Goal: Information Seeking & Learning: Learn about a topic

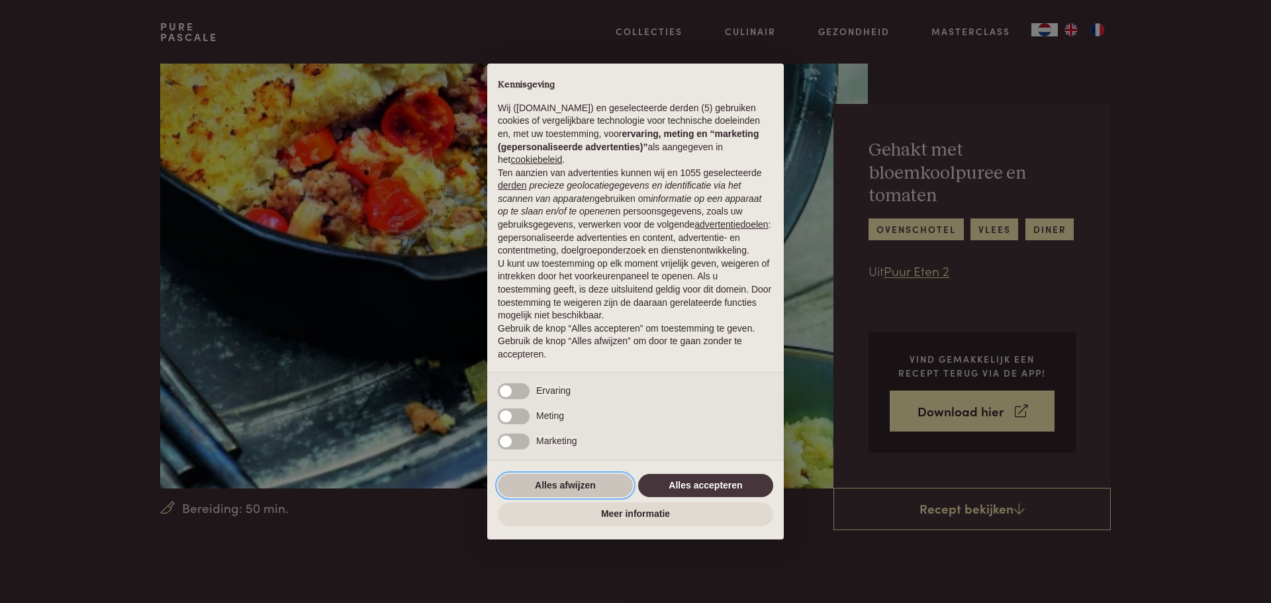
click at [561, 490] on button "Alles afwijzen" at bounding box center [565, 486] width 135 height 24
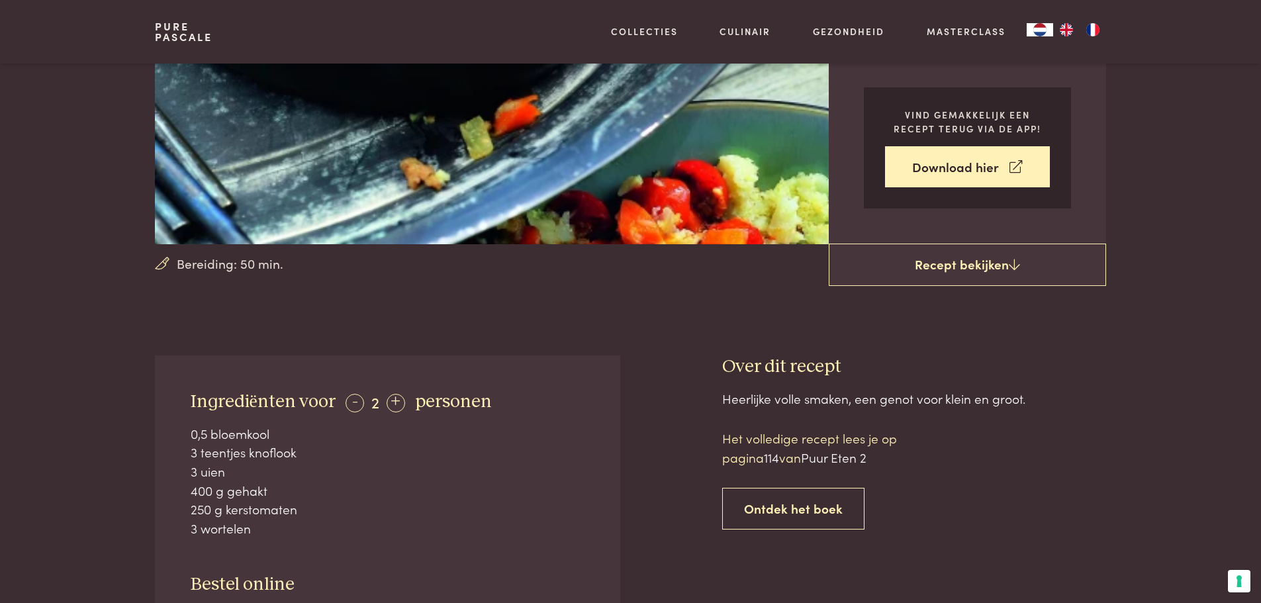
scroll to position [241, 0]
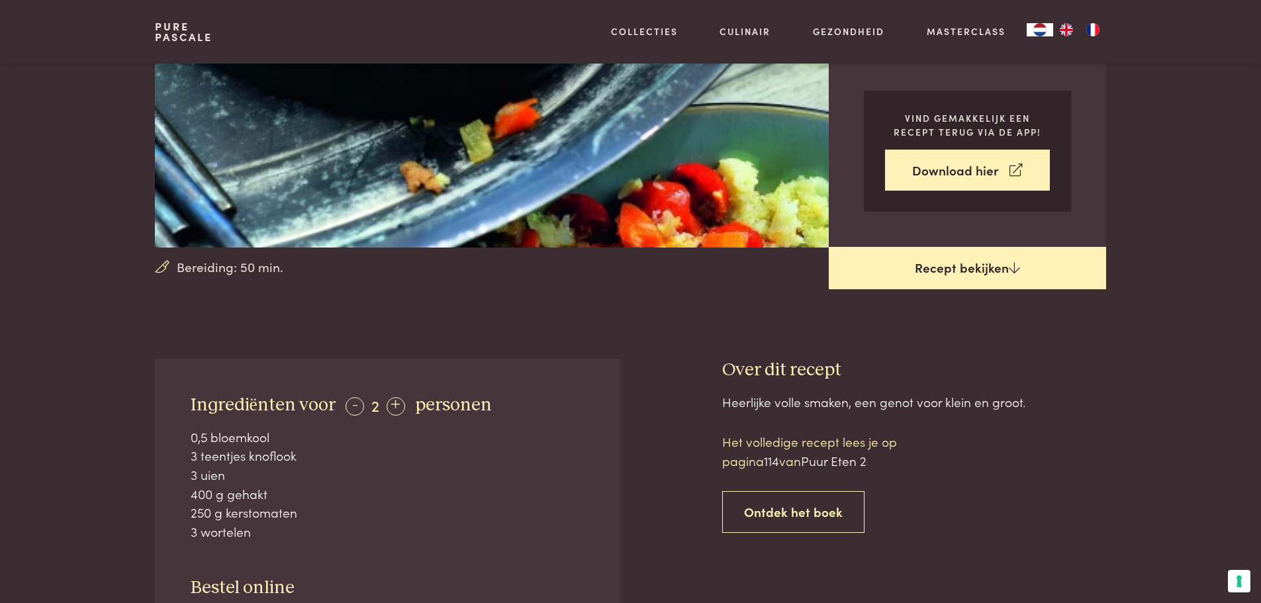
click at [1004, 265] on link "Recept bekijken" at bounding box center [967, 268] width 277 height 42
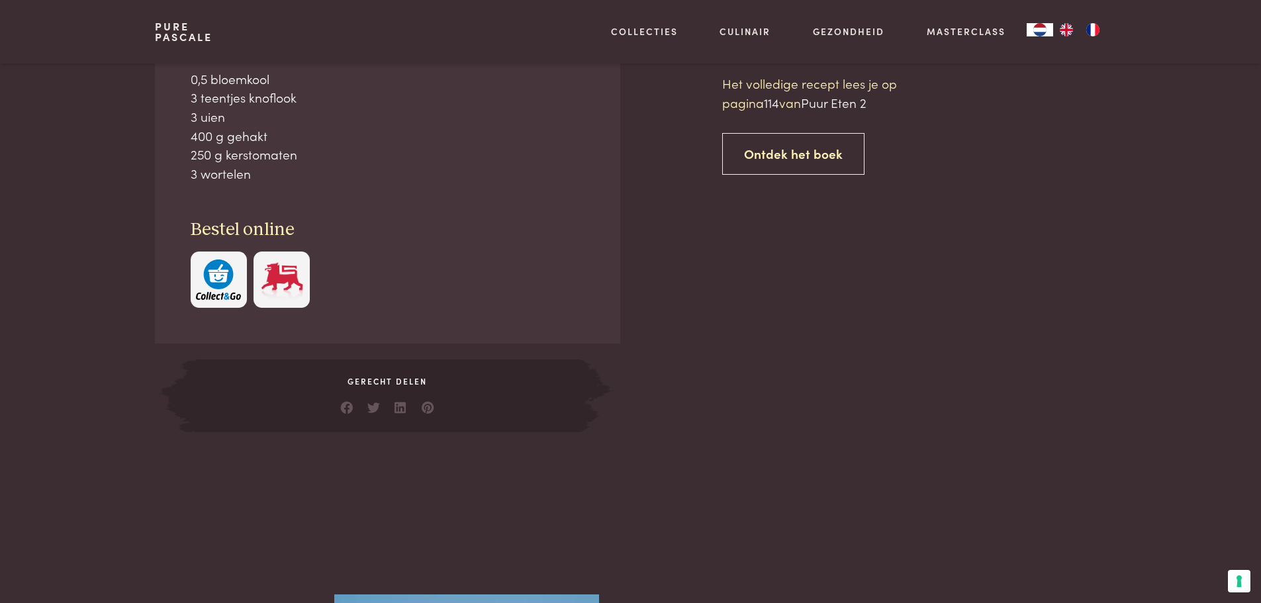
scroll to position [600, 0]
click at [815, 161] on link "Ontdek het boek" at bounding box center [793, 153] width 142 height 42
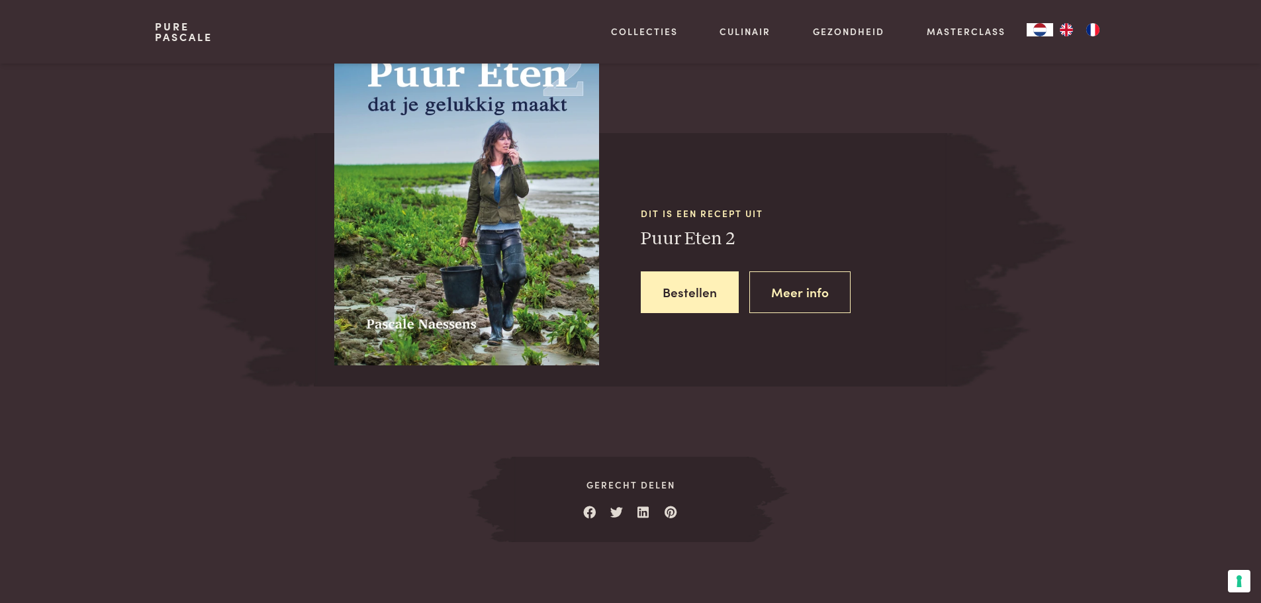
scroll to position [1172, 0]
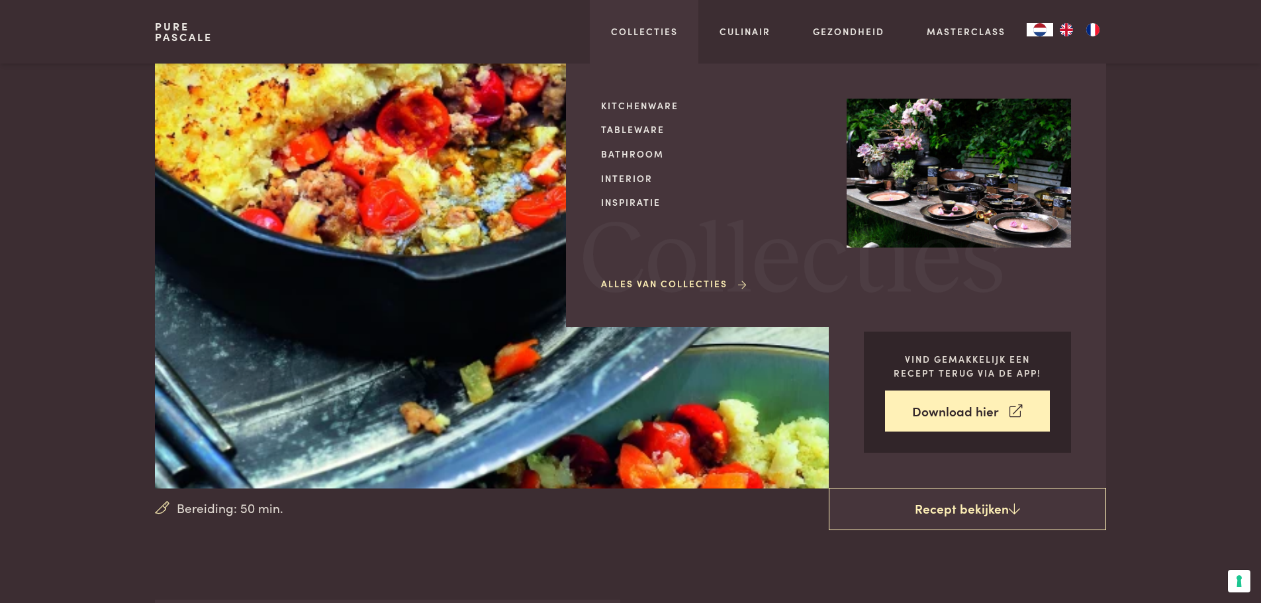
scroll to position [600, 0]
